Goal: Check status: Check status

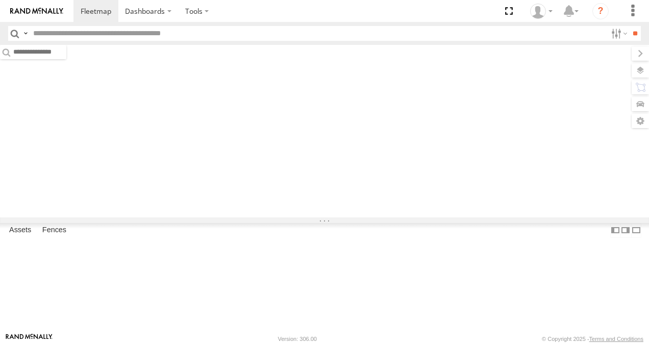
type input "*****"
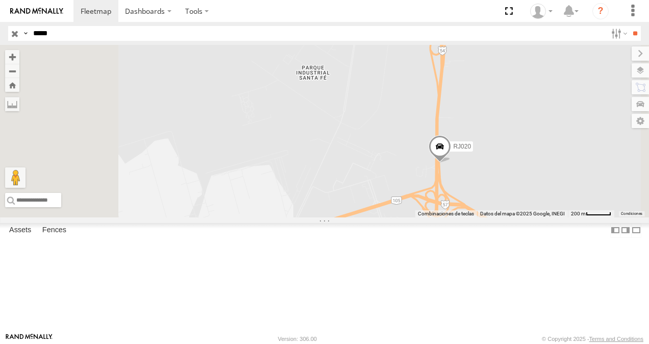
click at [451, 163] on span at bounding box center [440, 149] width 22 height 28
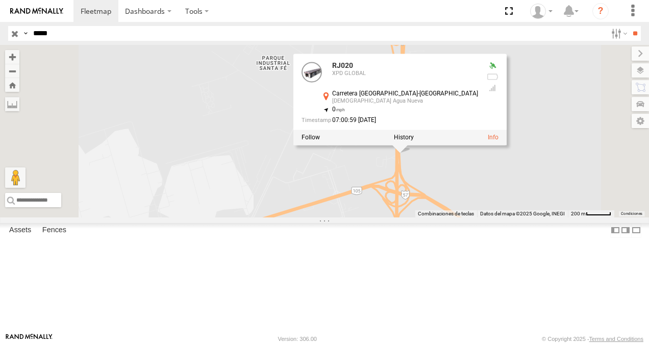
drag, startPoint x: 450, startPoint y: 208, endPoint x: 408, endPoint y: 198, distance: 43.1
click at [408, 198] on div "RJ020 RJ020 XPD GLOBAL Carretera [GEOGRAPHIC_DATA]-[GEOGRAPHIC_DATA] 25.26574 ,…" at bounding box center [324, 131] width 649 height 173
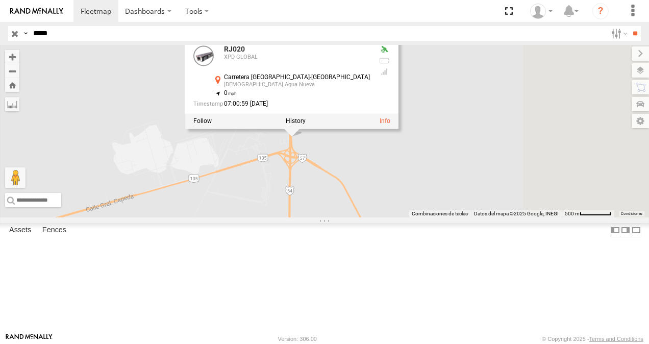
click at [402, 218] on div "RJ020 RJ020 XPD GLOBAL Carretera [GEOGRAPHIC_DATA]-[GEOGRAPHIC_DATA] 25.26574 ,…" at bounding box center [324, 131] width 649 height 173
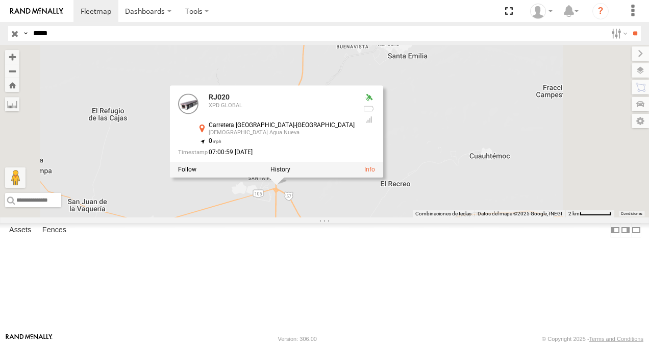
click at [534, 173] on div "RJ020 RJ020 XPD GLOBAL Carretera [GEOGRAPHIC_DATA]-[GEOGRAPHIC_DATA] 25.26574 ,…" at bounding box center [324, 131] width 649 height 173
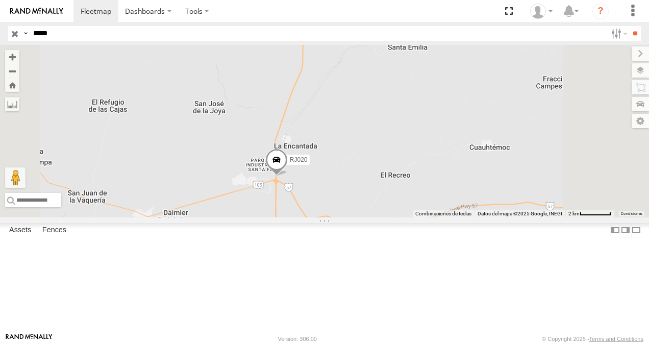
drag, startPoint x: 490, startPoint y: 177, endPoint x: 489, endPoint y: 159, distance: 17.4
click at [489, 160] on div "RJ020" at bounding box center [324, 131] width 649 height 173
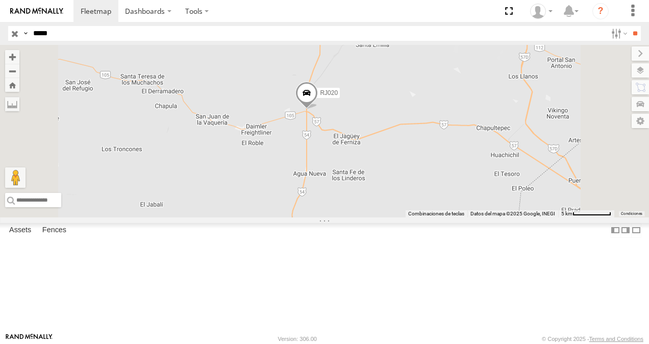
drag, startPoint x: 525, startPoint y: 184, endPoint x: 513, endPoint y: 160, distance: 26.3
click at [514, 161] on div "RJ020" at bounding box center [324, 131] width 649 height 173
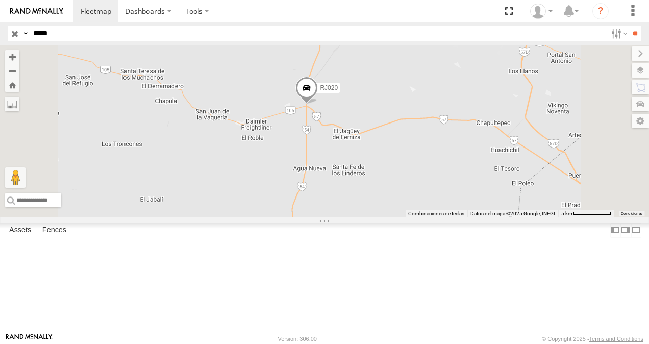
click at [318, 104] on span at bounding box center [307, 91] width 22 height 28
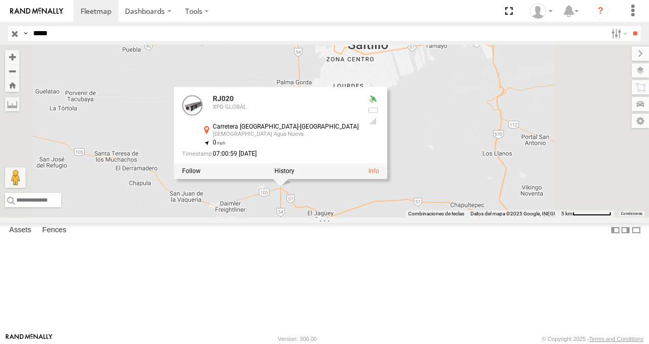
drag, startPoint x: 558, startPoint y: 163, endPoint x: 546, endPoint y: 223, distance: 60.9
click at [547, 218] on div "RJ020 RJ020 XPD GLOBAL Carretera [GEOGRAPHIC_DATA]-[GEOGRAPHIC_DATA] 25.26574 ,…" at bounding box center [324, 131] width 649 height 173
